Goal: Check status: Check status

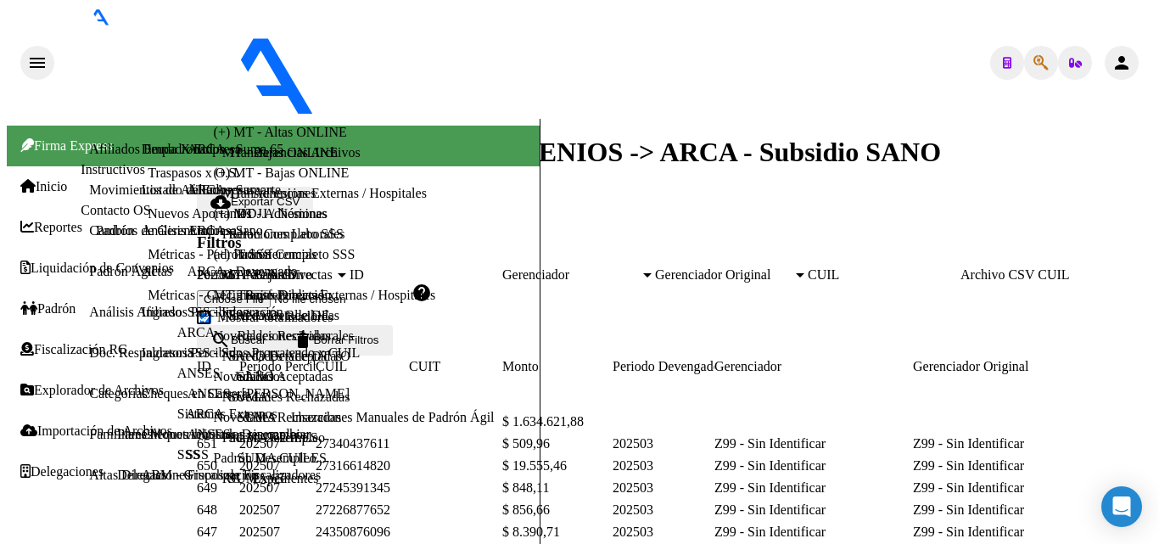
click at [1132, 53] on mat-icon "person" at bounding box center [1122, 63] width 20 height 20
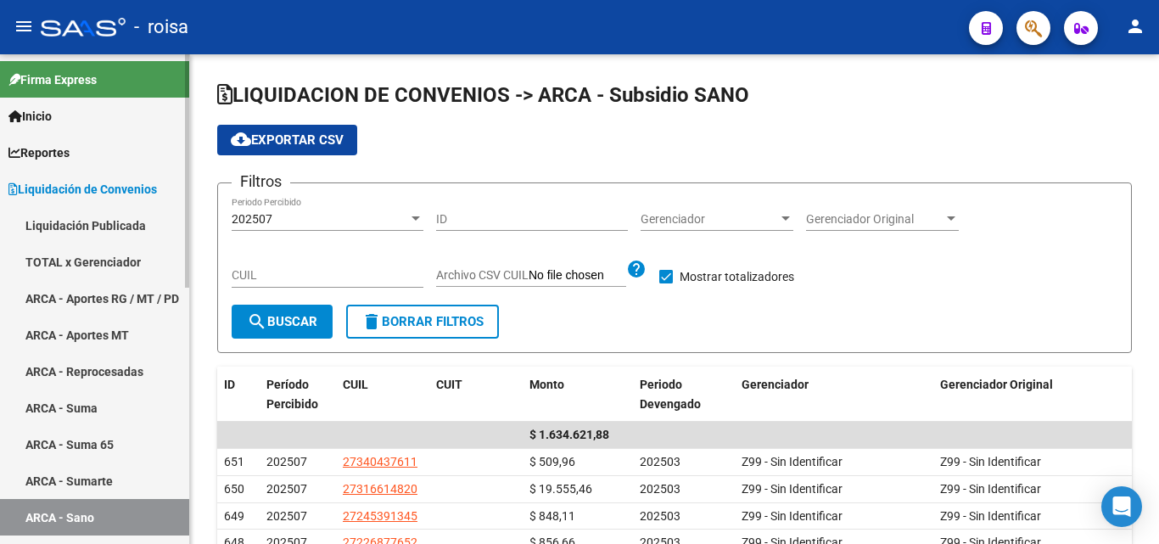
click at [129, 291] on link "ARCA - Aportes RG / MT / PD" at bounding box center [94, 298] width 189 height 36
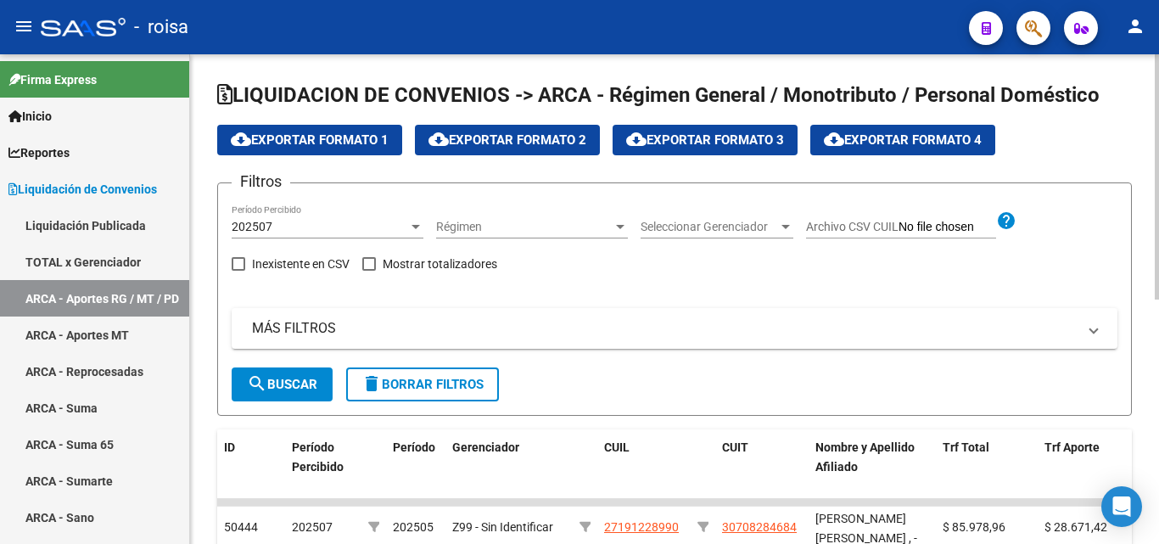
click at [420, 227] on div at bounding box center [415, 227] width 15 height 14
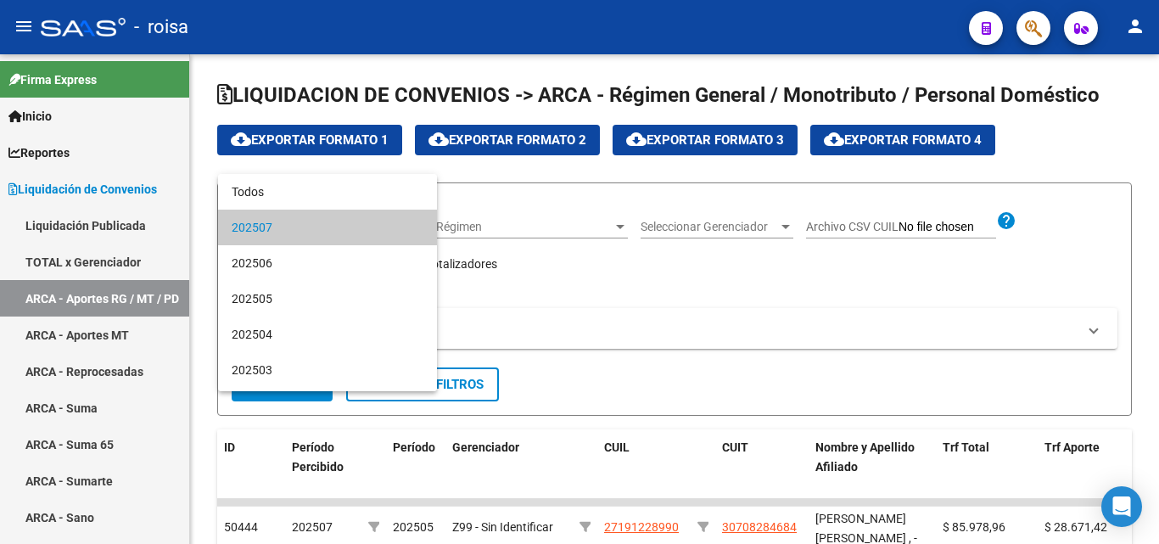
click at [823, 361] on div at bounding box center [579, 272] width 1159 height 544
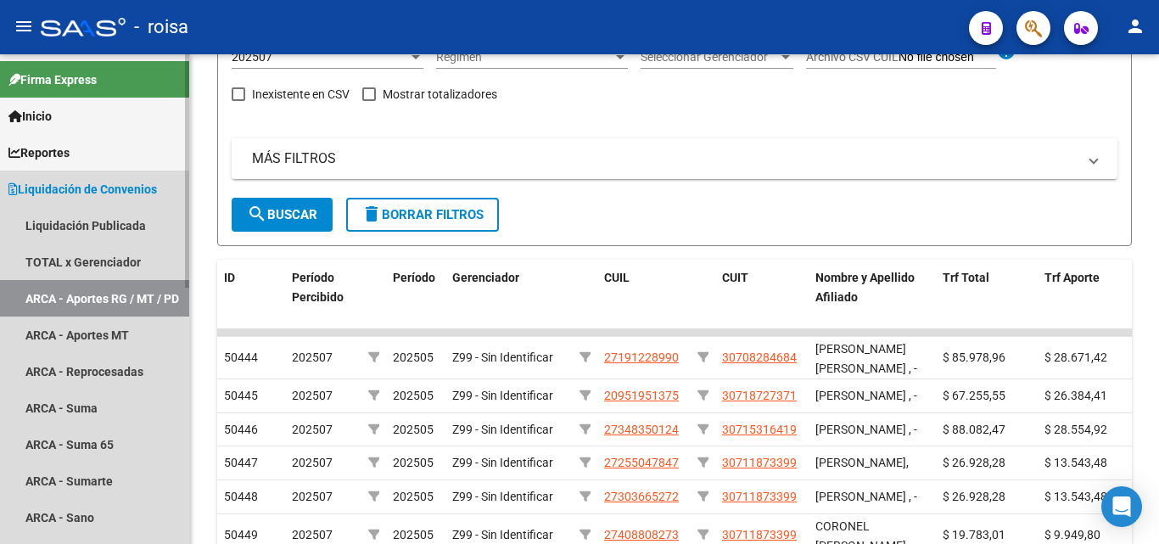
click at [126, 293] on link "ARCA - Aportes RG / MT / PD" at bounding box center [94, 298] width 189 height 36
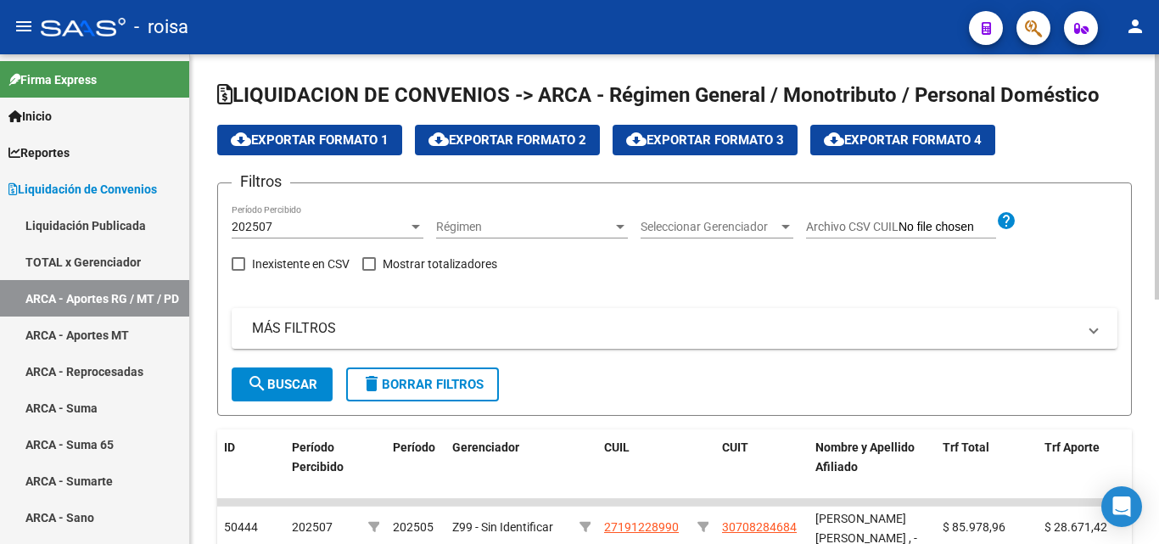
click at [271, 224] on span "202507" at bounding box center [252, 227] width 41 height 14
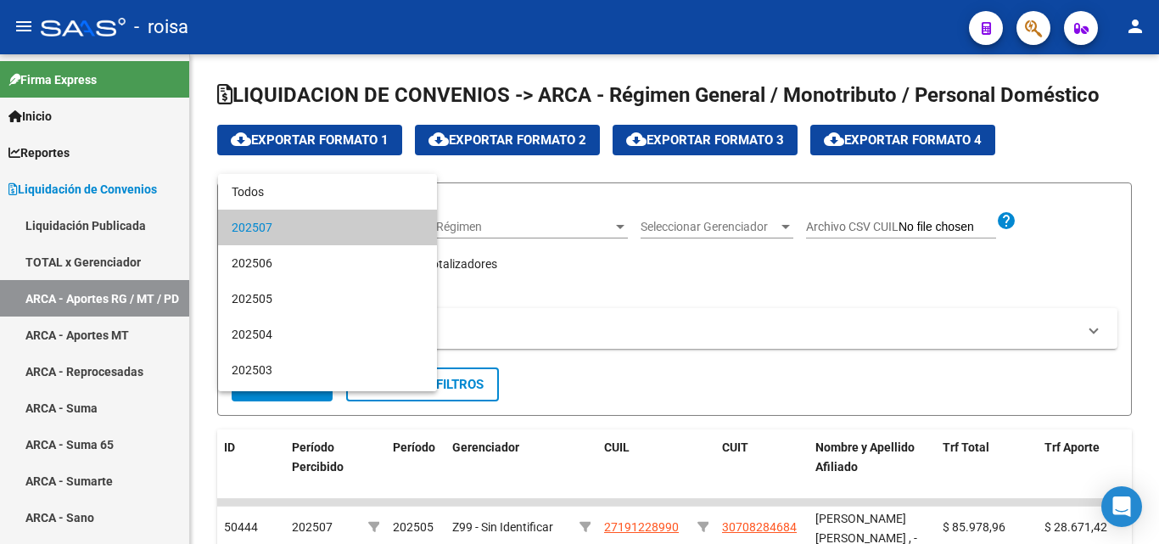
click at [287, 227] on span "202507" at bounding box center [328, 228] width 192 height 36
